Goal: Obtain resource: Obtain resource

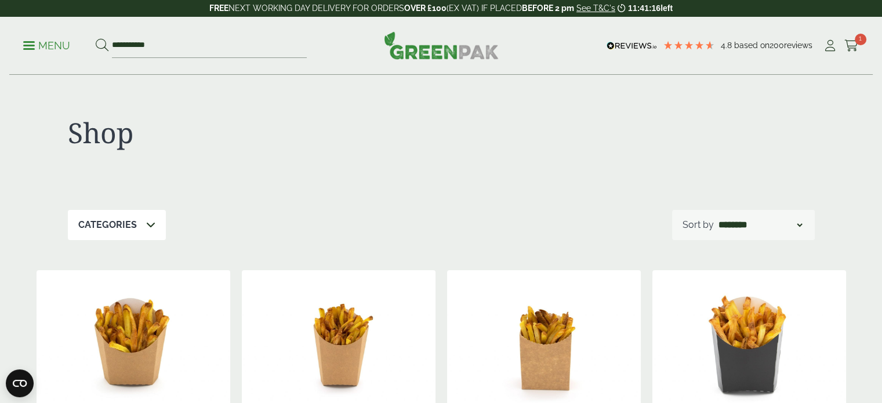
click at [367, 116] on h1 "Shop" at bounding box center [254, 133] width 373 height 34
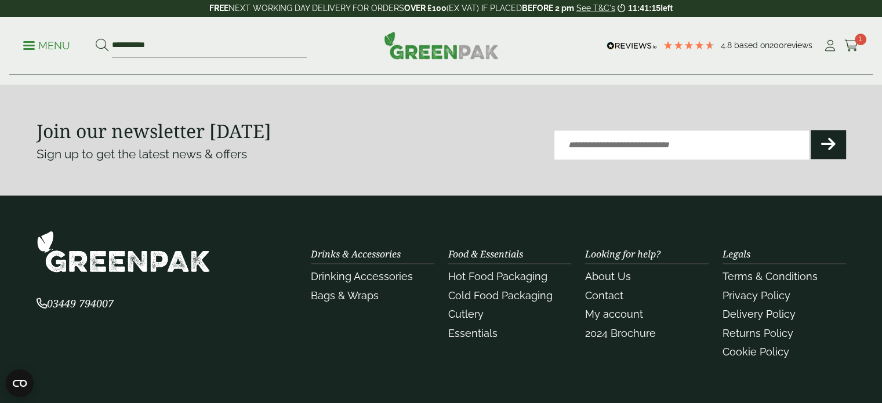
scroll to position [1450, 0]
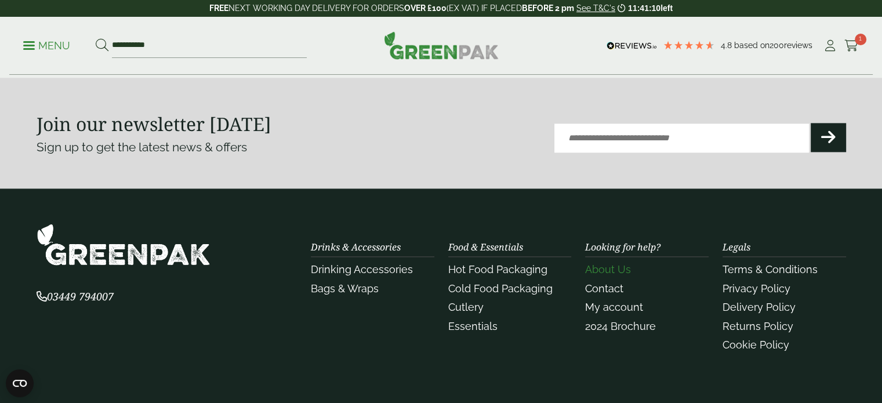
click at [587, 266] on link "About Us" at bounding box center [608, 269] width 46 height 12
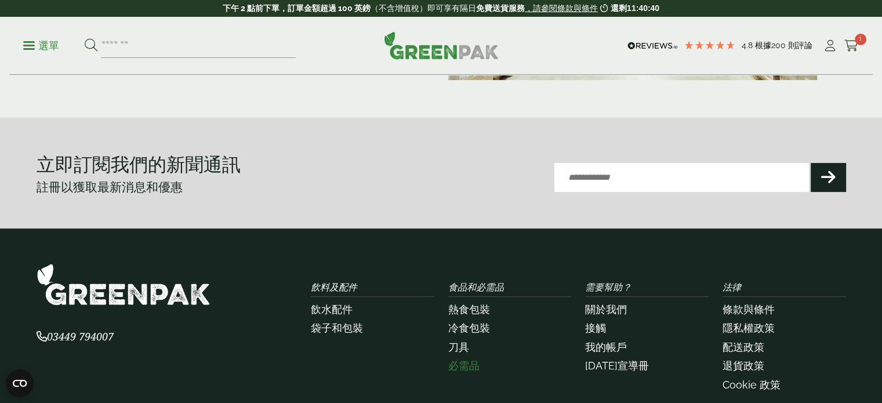
scroll to position [463, 0]
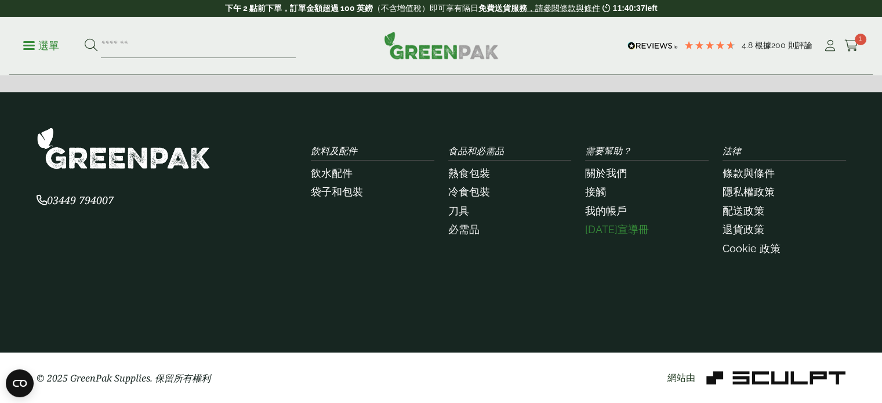
click at [612, 232] on font "[DATE]宣導冊" at bounding box center [617, 229] width 64 height 12
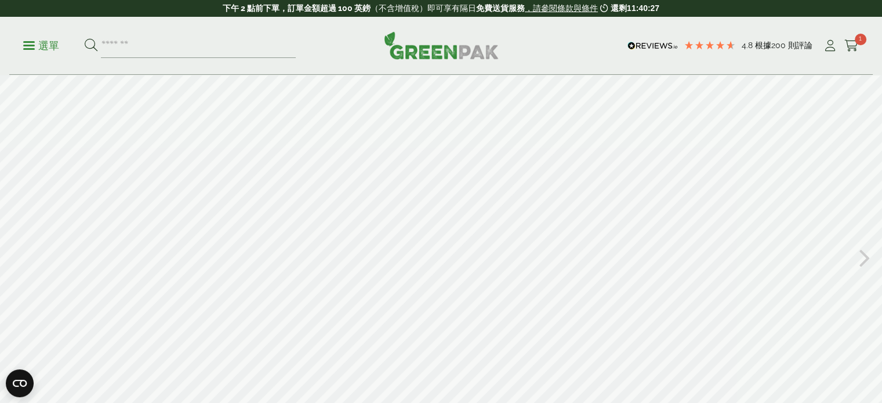
scroll to position [58, 0]
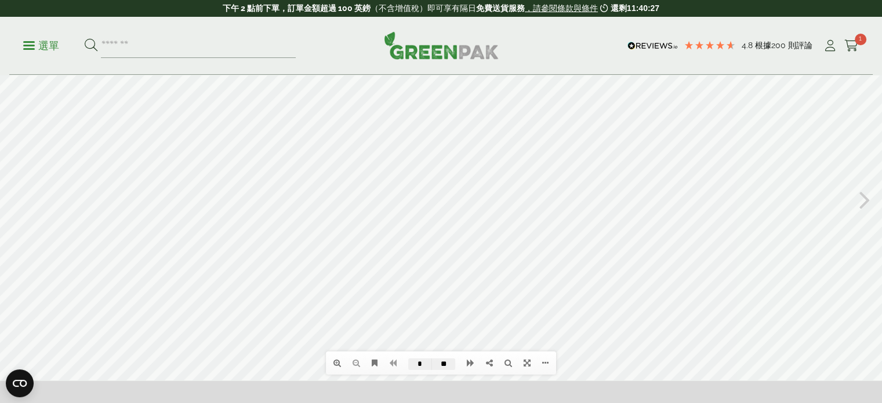
click at [441, 201] on div at bounding box center [441, 198] width 882 height 363
click at [488, 226] on div at bounding box center [441, 198] width 882 height 363
click at [518, 357] on link at bounding box center [527, 363] width 19 height 20
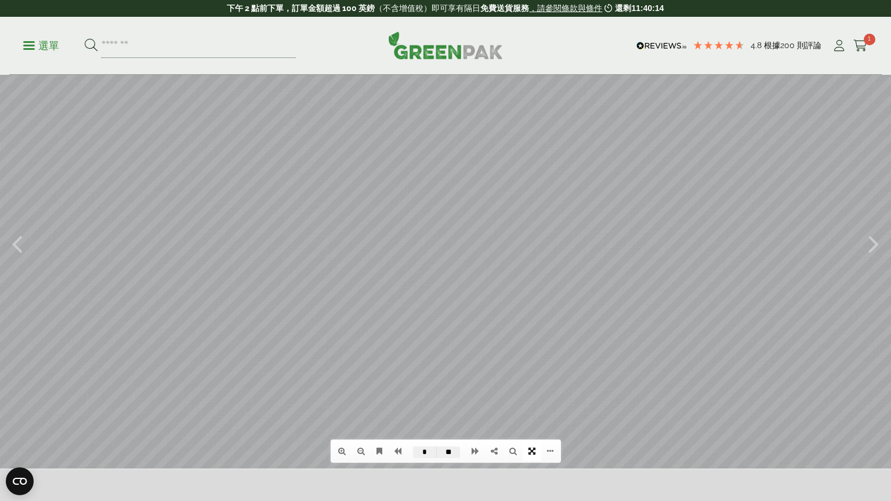
type input "*"
drag, startPoint x: 463, startPoint y: 256, endPoint x: 459, endPoint y: 213, distance: 43.7
click at [459, 213] on div at bounding box center [445, 267] width 891 height 501
